Goal: Information Seeking & Learning: Learn about a topic

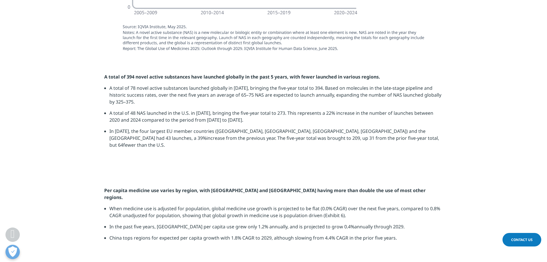
scroll to position [726, 0]
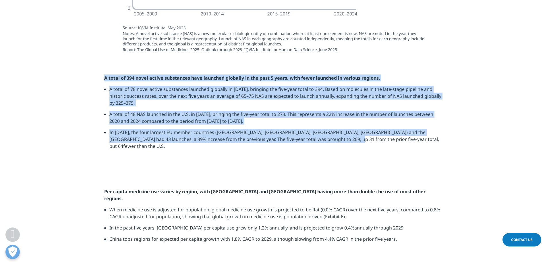
drag, startPoint x: 313, startPoint y: 143, endPoint x: 104, endPoint y: 76, distance: 218.9
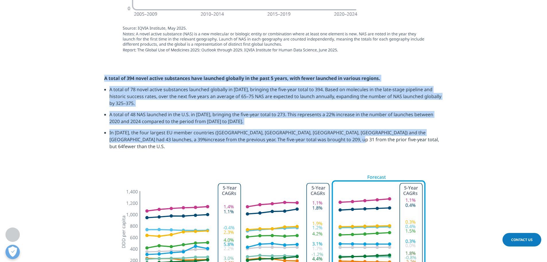
click at [104, 76] on div "A total of 394 novel active substances have launched globally in the past 5 yea…" at bounding box center [273, 114] width 339 height 79
click at [104, 66] on div at bounding box center [104, 66] width 0 height 0
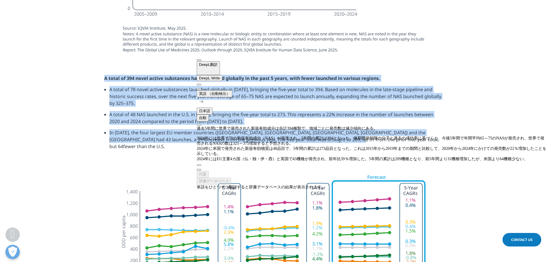
click at [229, 126] on div "過去5年間に世界で発売された新規有効成分は合計394種類で、地域ごとに発売数は減少傾向にある。 2024年には世界で78の新規有効成分（NAS）が発売され、5…" at bounding box center [372, 144] width 350 height 36
drag, startPoint x: 232, startPoint y: 101, endPoint x: 200, endPoint y: 95, distance: 32.6
click at [200, 95] on div "DeepL翻訳 DeepL Write 英語 （自動検出） 日本語 自動 過去5年間に世界で発売された新規有効成分は合計394種類で、地域ごとに発売数は減少傾…" at bounding box center [372, 123] width 350 height 133
drag, startPoint x: 207, startPoint y: 97, endPoint x: 226, endPoint y: 102, distance: 19.6
click at [226, 126] on div "過去5年間に世界で発売された新規有効成分は合計394種類で、地域ごとに発売数は減少傾向にある。 2024年には世界で78の新規有効成分（NAS）が発売され、5…" at bounding box center [372, 144] width 350 height 36
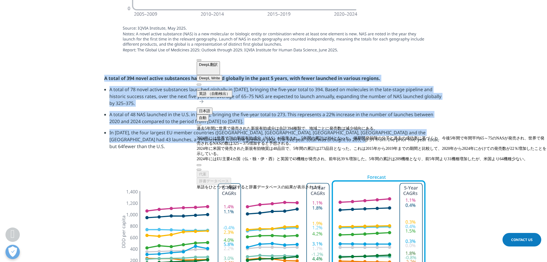
drag, startPoint x: 231, startPoint y: 102, endPoint x: 207, endPoint y: 97, distance: 24.4
click at [207, 126] on div "過去5年間に世界で発売された新規有効成分は合計394種類で、地域ごとに発売数は減少傾向にある。 2024年には世界で78の新規有効成分（NAS）が発売され、5…" at bounding box center [372, 144] width 350 height 36
drag, startPoint x: 207, startPoint y: 97, endPoint x: 232, endPoint y: 100, distance: 25.8
click at [232, 126] on div "過去5年間に世界で発売された新規有効成分は合計394種類で、地域ごとに発売数は減少傾向にある。 2024年には世界で78の新規有効成分（NAS）が発売され、5…" at bounding box center [372, 144] width 350 height 36
click at [199, 169] on span "button" at bounding box center [199, 169] width 0 height 0
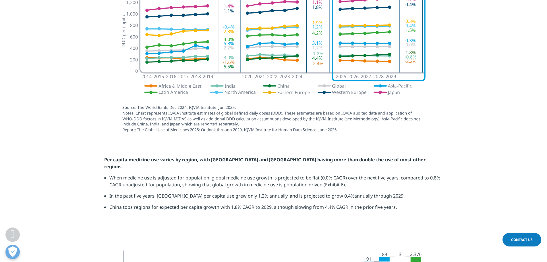
click at [383, 144] on section "Per capita medicine use varies by region, with [GEOGRAPHIC_DATA] and [GEOGRAPHI…" at bounding box center [273, 191] width 547 height 99
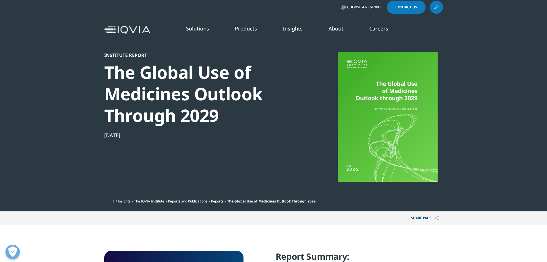
scroll to position [0, 0]
